Goal: Task Accomplishment & Management: Manage account settings

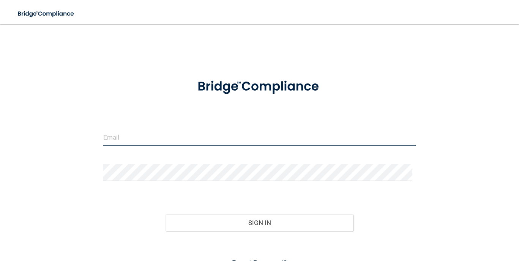
click at [152, 136] on input "email" at bounding box center [259, 137] width 313 height 17
type input "[PERSON_NAME][EMAIL_ADDRESS][DOMAIN_NAME]"
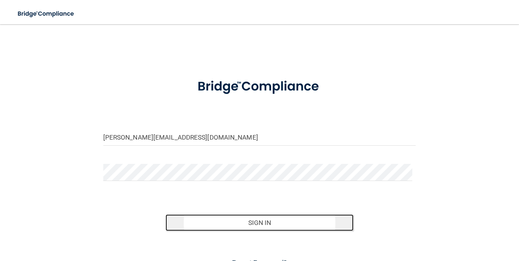
click at [219, 226] on button "Sign In" at bounding box center [260, 223] width 188 height 17
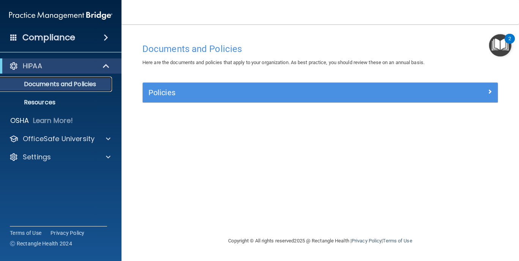
click at [92, 86] on p "Documents and Policies" at bounding box center [57, 85] width 104 height 8
click at [91, 68] on div "HIPAA" at bounding box center [50, 66] width 94 height 9
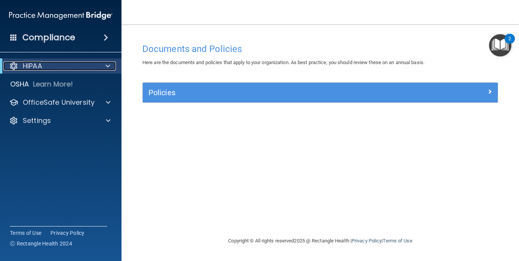
click at [58, 68] on div "HIPAA" at bounding box center [50, 66] width 94 height 9
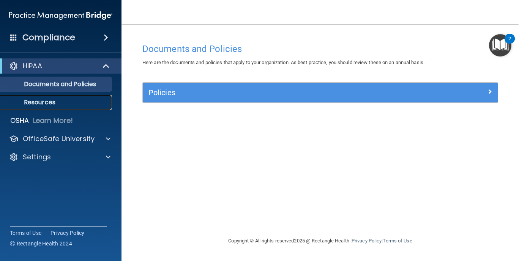
click at [52, 99] on p "Resources" at bounding box center [57, 103] width 104 height 8
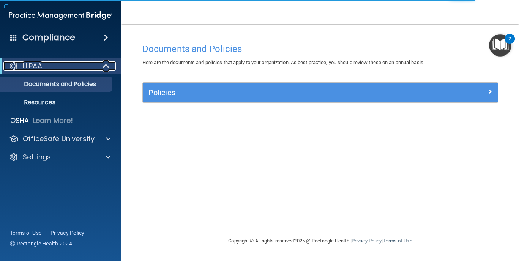
click at [77, 66] on div "HIPAA" at bounding box center [50, 66] width 94 height 9
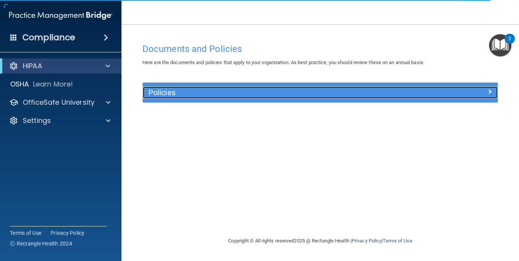
click at [203, 93] on h5 "Policies" at bounding box center [276, 93] width 255 height 8
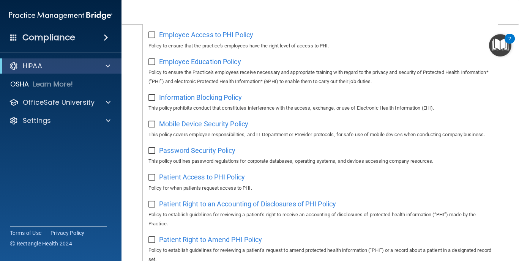
scroll to position [190, 0]
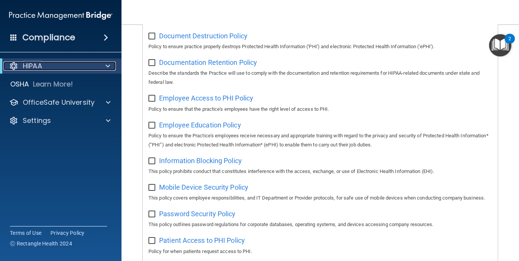
click at [106, 67] on span at bounding box center [108, 66] width 5 height 9
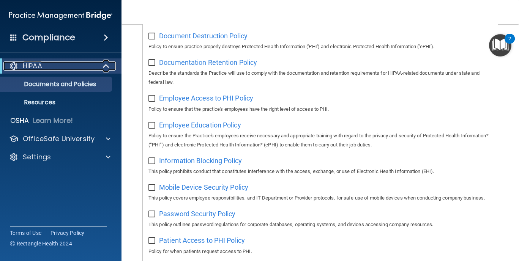
click at [105, 67] on span at bounding box center [107, 66] width 6 height 9
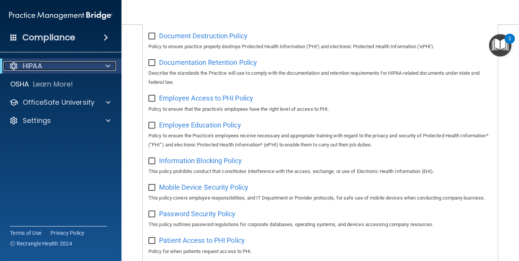
click at [106, 67] on span at bounding box center [108, 66] width 5 height 9
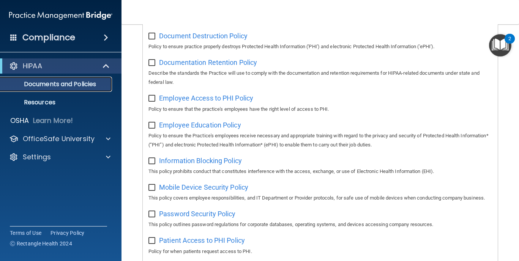
click at [97, 84] on p "Documents and Policies" at bounding box center [57, 85] width 104 height 8
click at [79, 97] on link "Resources" at bounding box center [52, 102] width 120 height 15
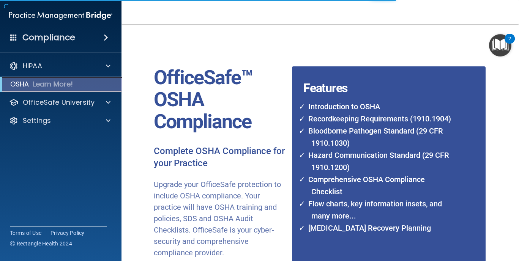
click at [59, 88] on p "Learn More!" at bounding box center [53, 84] width 40 height 9
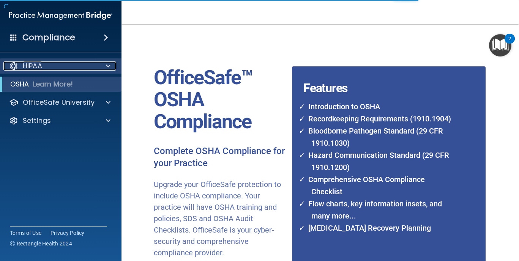
click at [108, 66] on span at bounding box center [108, 66] width 5 height 9
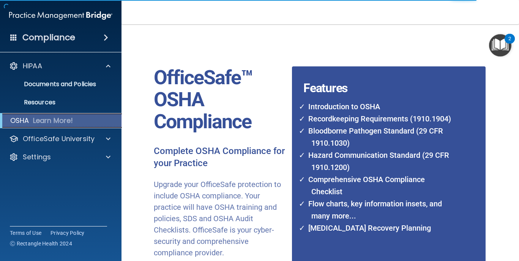
click at [89, 120] on div "OSHA Learn More!" at bounding box center [60, 120] width 133 height 15
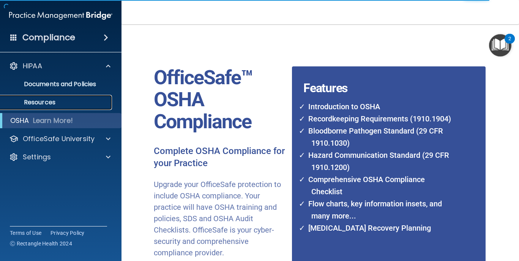
click at [73, 102] on p "Resources" at bounding box center [57, 103] width 104 height 8
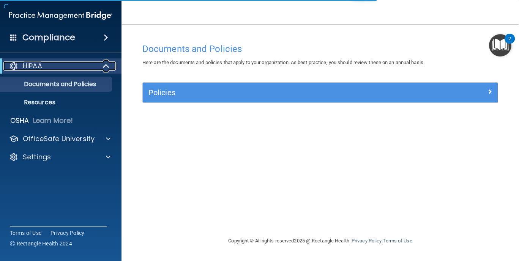
click at [104, 66] on span at bounding box center [107, 66] width 6 height 9
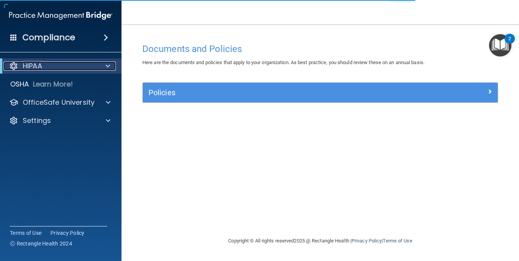
click at [103, 66] on div at bounding box center [106, 66] width 19 height 9
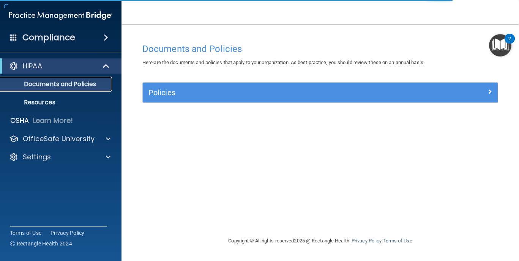
click at [93, 81] on p "Documents and Policies" at bounding box center [57, 85] width 104 height 8
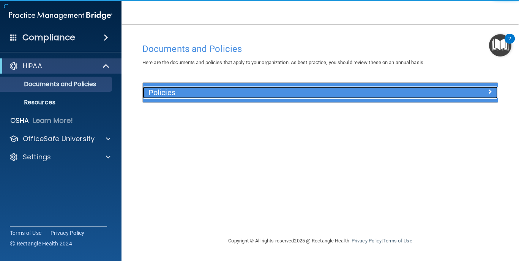
click at [192, 90] on h5 "Policies" at bounding box center [276, 93] width 255 height 8
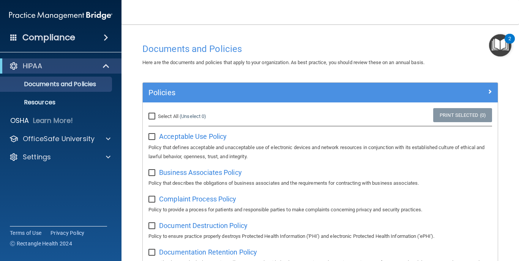
click at [154, 115] on input "Select All (Unselect 0) Unselect All" at bounding box center [153, 117] width 9 height 6
checkbox input "true"
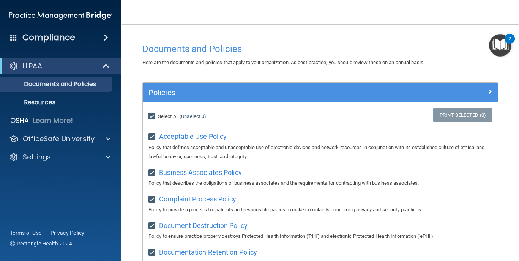
checkbox input "true"
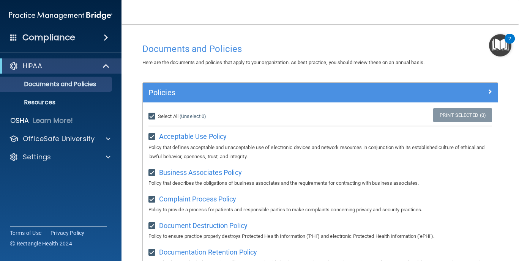
checkbox input "true"
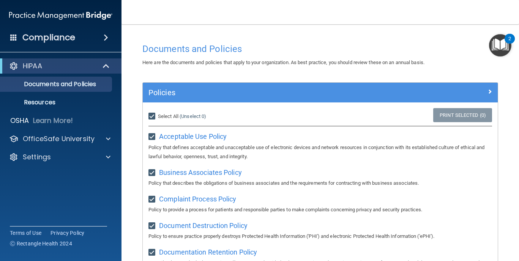
checkbox input "true"
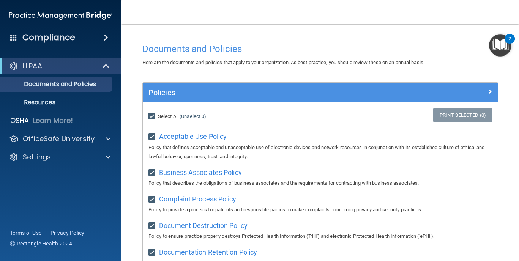
checkbox input "true"
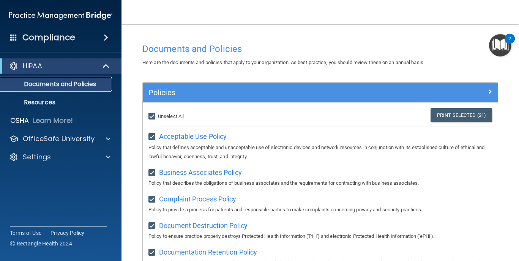
click at [59, 84] on p "Documents and Policies" at bounding box center [57, 85] width 104 height 8
click at [47, 98] on link "Resources" at bounding box center [52, 102] width 120 height 15
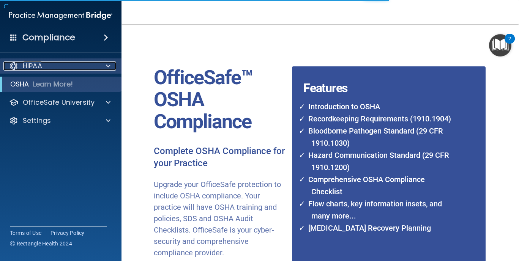
click at [62, 69] on div "HIPAA" at bounding box center [50, 66] width 94 height 9
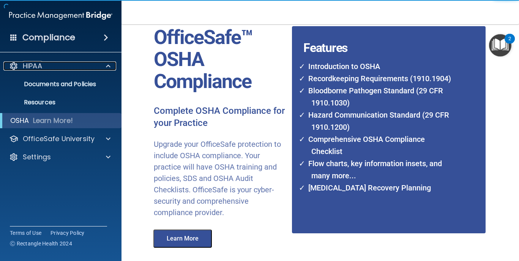
scroll to position [92, 0]
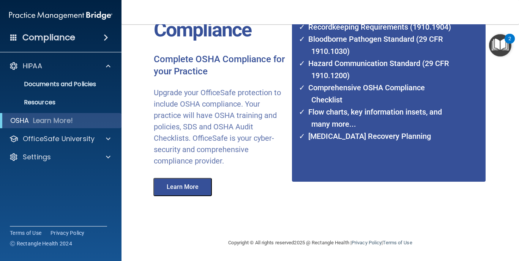
click at [185, 185] on button "Learn More" at bounding box center [183, 187] width 59 height 18
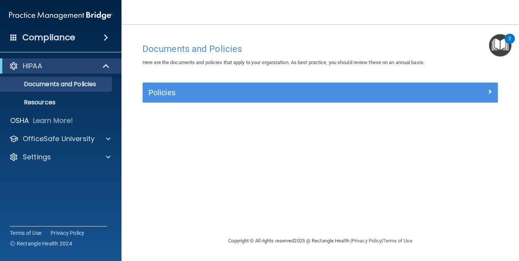
click at [310, 153] on div "Documents and Policies Here are the documents and policies that apply to your o…" at bounding box center [320, 138] width 367 height 197
click at [339, 123] on div "Documents and Policies Here are the documents and policies that apply to your o…" at bounding box center [320, 138] width 367 height 197
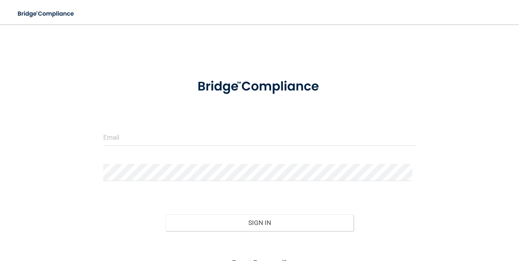
click at [198, 146] on div at bounding box center [260, 140] width 325 height 23
click at [200, 138] on input "email" at bounding box center [259, 137] width 313 height 17
type input "[PERSON_NAME][EMAIL_ADDRESS][DOMAIN_NAME]"
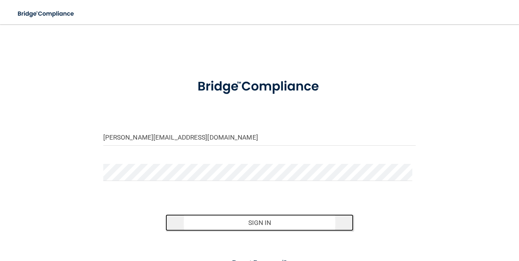
click at [196, 221] on button "Sign In" at bounding box center [260, 223] width 188 height 17
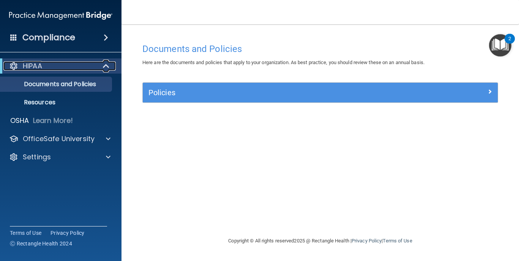
click at [71, 70] on div "HIPAA" at bounding box center [50, 66] width 94 height 9
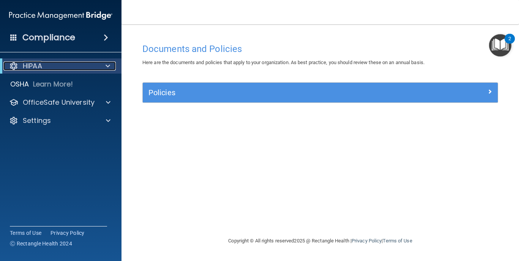
click at [108, 68] on span at bounding box center [108, 66] width 5 height 9
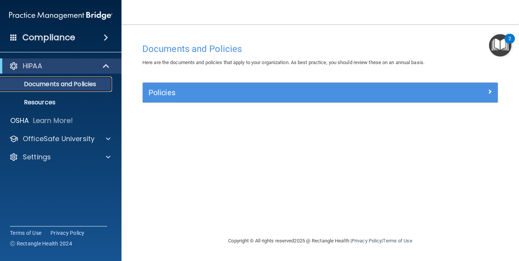
click at [100, 84] on p "Documents and Policies" at bounding box center [57, 85] width 104 height 8
click at [59, 85] on p "Documents and Policies" at bounding box center [57, 85] width 104 height 8
click at [56, 104] on p "Resources" at bounding box center [57, 103] width 104 height 8
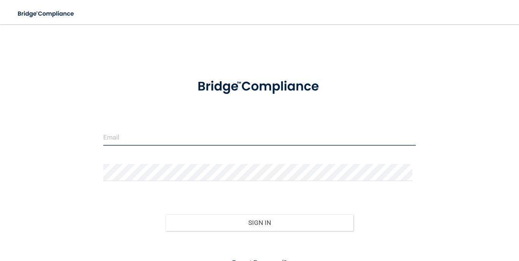
click at [115, 139] on input "email" at bounding box center [259, 137] width 313 height 17
type input "[PERSON_NAME][EMAIL_ADDRESS][DOMAIN_NAME]"
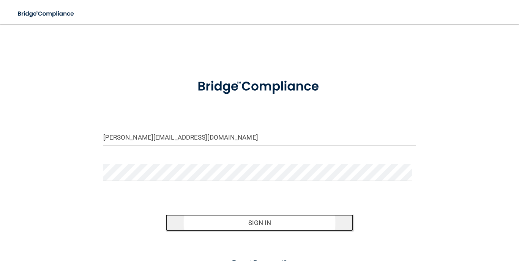
click at [314, 221] on button "Sign In" at bounding box center [260, 223] width 188 height 17
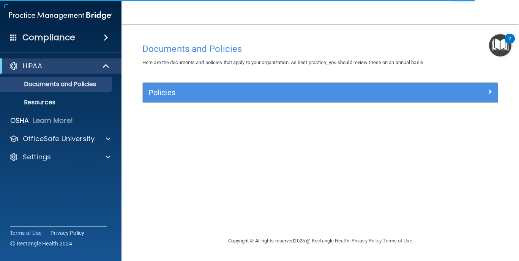
click at [106, 37] on span at bounding box center [106, 37] width 5 height 9
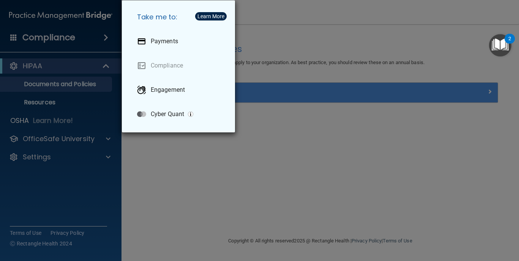
click at [153, 164] on div "Take me to: Payments Compliance Engagement Cyber Quant" at bounding box center [259, 130] width 519 height 261
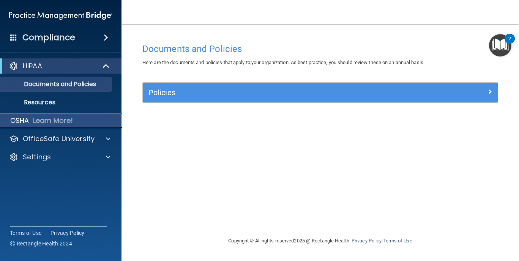
click at [63, 124] on p "Learn More!" at bounding box center [53, 120] width 40 height 9
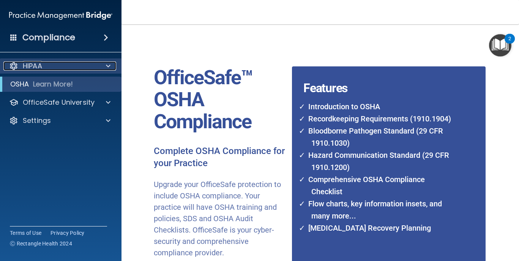
click at [106, 63] on span at bounding box center [108, 66] width 5 height 9
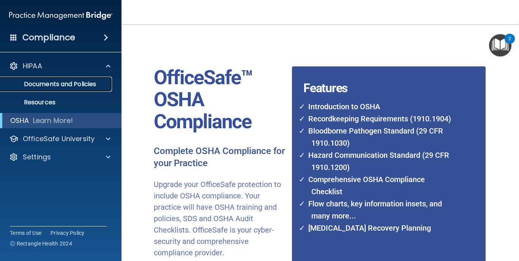
click at [90, 79] on link "Documents and Policies" at bounding box center [52, 84] width 120 height 15
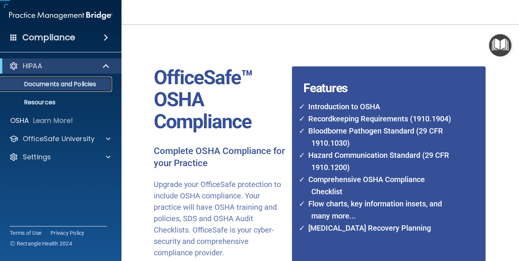
click at [90, 79] on link "Documents and Policies" at bounding box center [52, 84] width 120 height 15
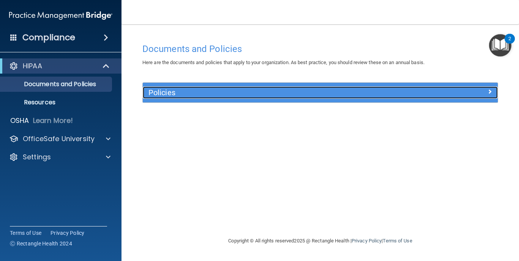
click at [493, 93] on div at bounding box center [453, 91] width 89 height 9
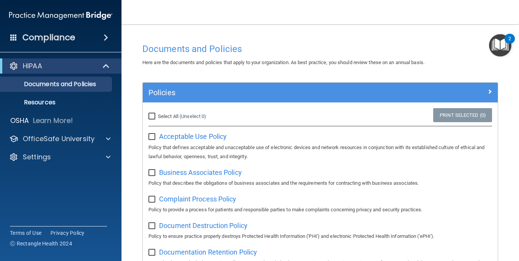
click at [150, 114] on input "Select All (Unselect 0) Unselect All" at bounding box center [153, 117] width 9 height 6
checkbox input "true"
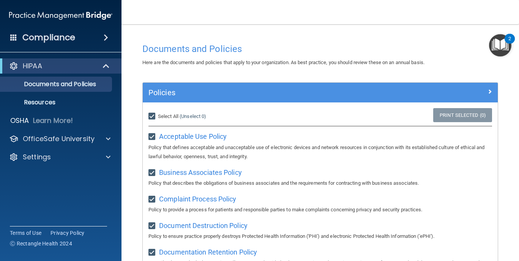
checkbox input "true"
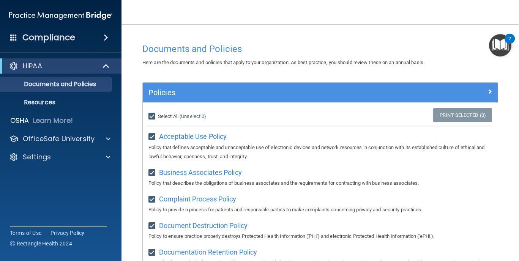
checkbox input "true"
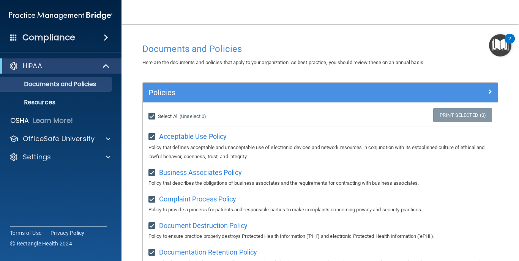
checkbox input "true"
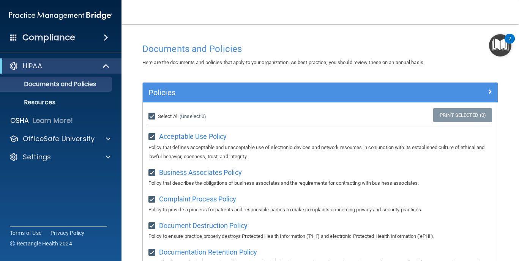
checkbox input "true"
click at [501, 42] on img "Open Resource Center, 2 new notifications" at bounding box center [500, 45] width 22 height 22
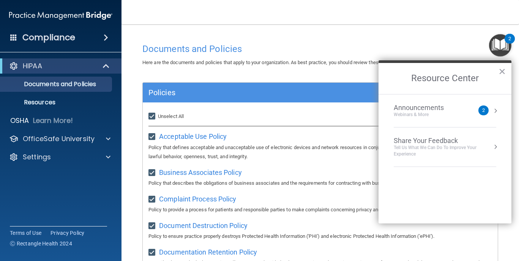
click at [129, 81] on main "Documents and Policies Here are the documents and policies that apply to your o…" at bounding box center [321, 142] width 398 height 237
click at [79, 87] on p "Documents and Policies" at bounding box center [57, 85] width 104 height 8
click at [153, 116] on input "Select All (Unselect 21) Unselect All" at bounding box center [153, 117] width 9 height 6
checkbox input "false"
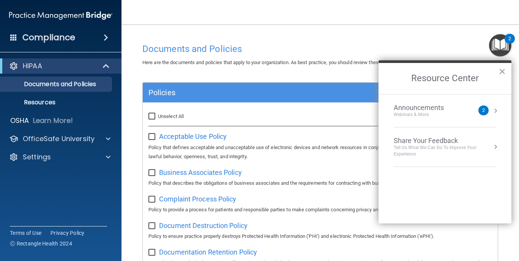
checkbox input "false"
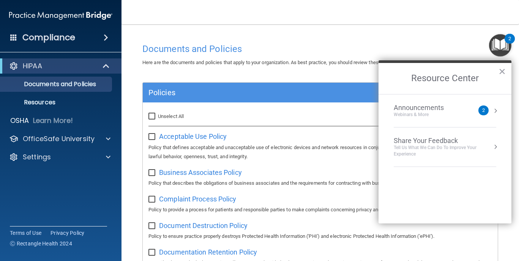
checkbox input "false"
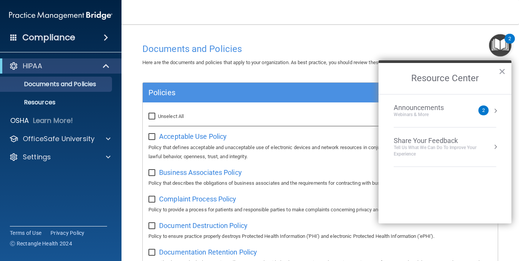
checkbox input "false"
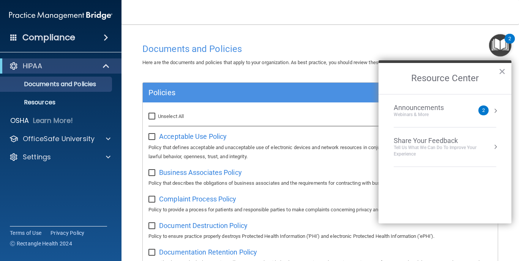
checkbox input "false"
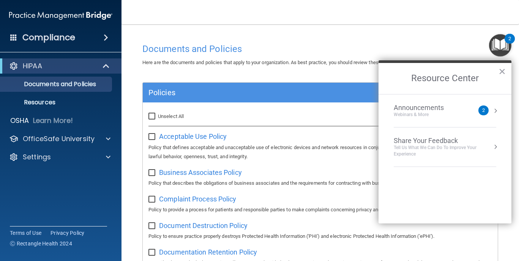
checkbox input "false"
click at [153, 136] on input "checkbox" at bounding box center [153, 137] width 9 height 6
checkbox input "true"
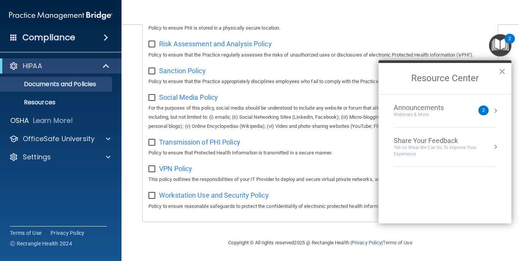
scroll to position [535, 0]
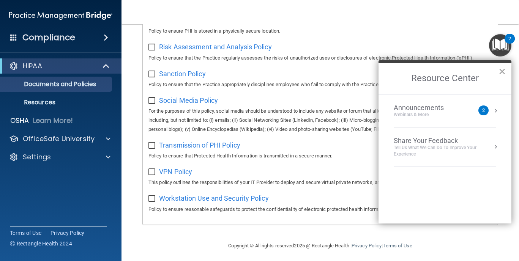
click at [503, 71] on button "×" at bounding box center [502, 71] width 7 height 12
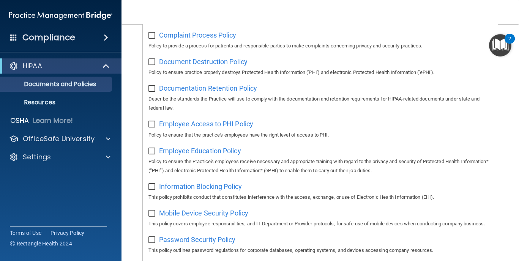
scroll to position [117, 0]
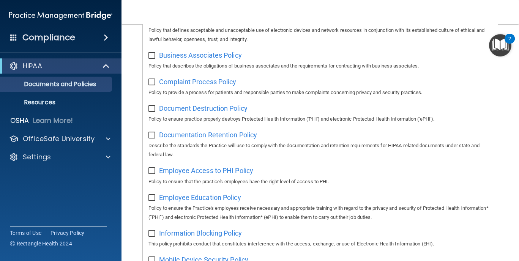
click at [107, 37] on span at bounding box center [106, 37] width 5 height 9
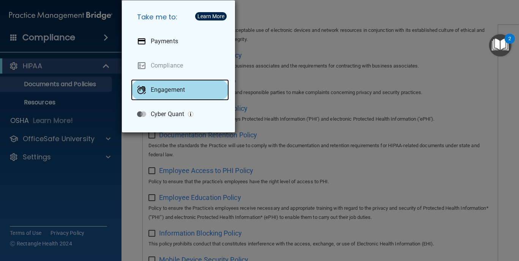
click at [161, 91] on p "Engagement" at bounding box center [168, 90] width 34 height 8
